Goal: Information Seeking & Learning: Learn about a topic

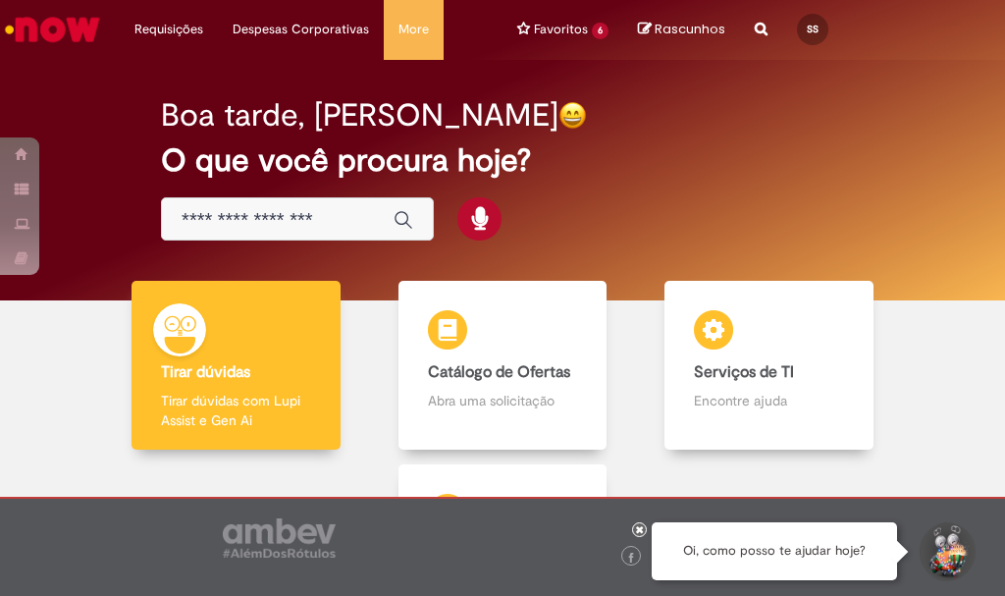
click at [374, 210] on now-button-iconic "Global" at bounding box center [398, 219] width 49 height 39
click at [405, 225] on icon "Enviar pesquisa" at bounding box center [404, 220] width 20 height 20
click at [299, 223] on input "Basta digitar aqui" at bounding box center [278, 220] width 192 height 23
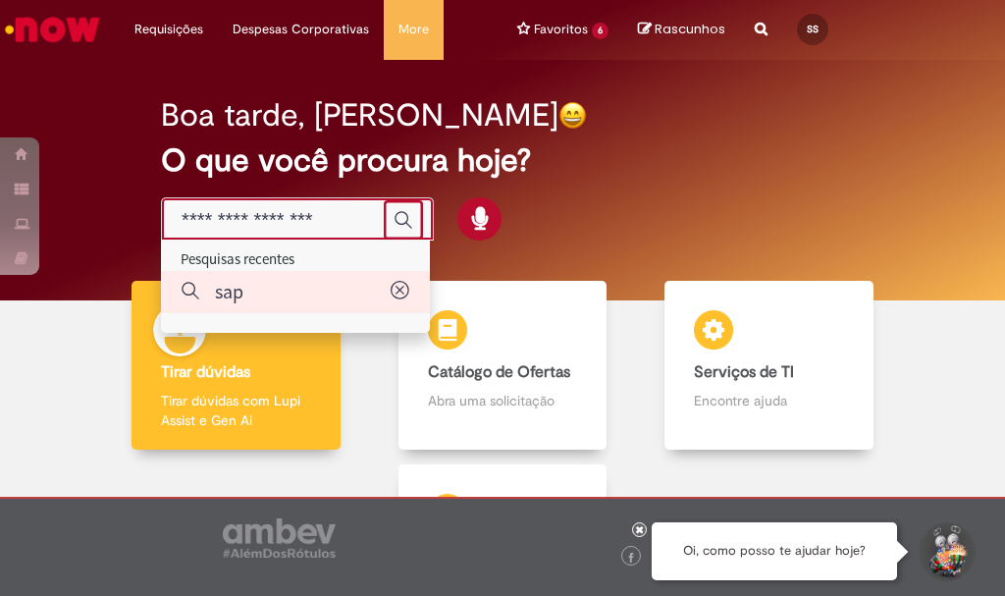
type input "***"
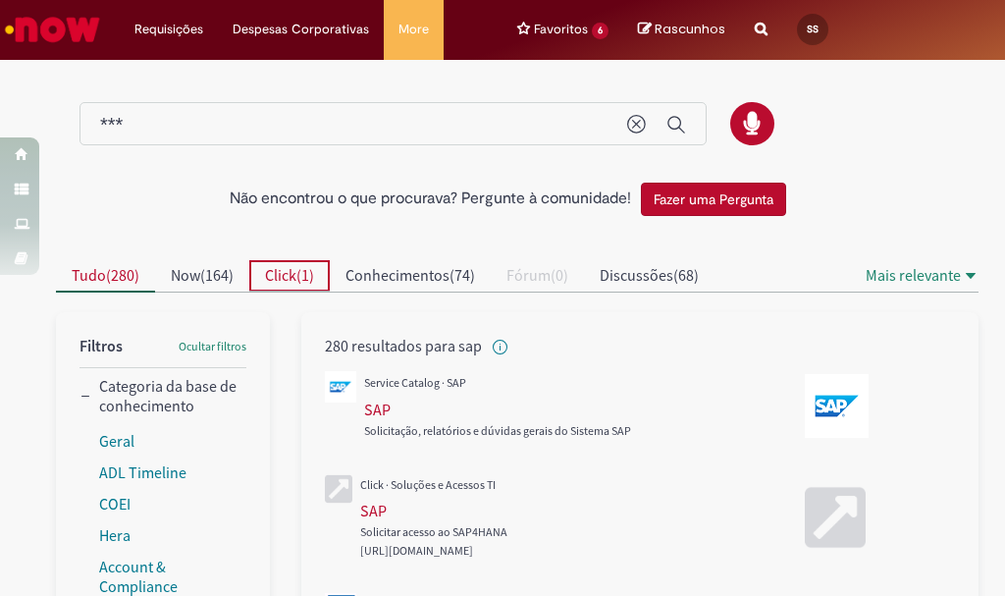
click at [290, 276] on span "Click" at bounding box center [280, 275] width 31 height 20
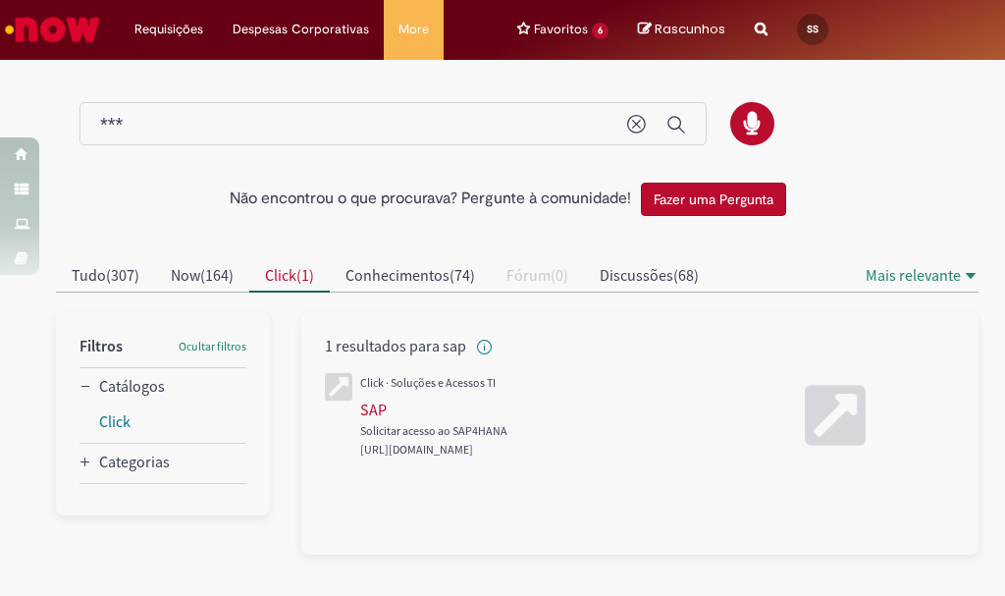
click at [446, 442] on span "[URL][DOMAIN_NAME]" at bounding box center [416, 449] width 113 height 15
click at [466, 440] on div "Solicitar acesso ao SAP4HANA" at bounding box center [562, 420] width 405 height 42
click at [383, 399] on div "SAP" at bounding box center [373, 409] width 26 height 20
